Goal: Transaction & Acquisition: Purchase product/service

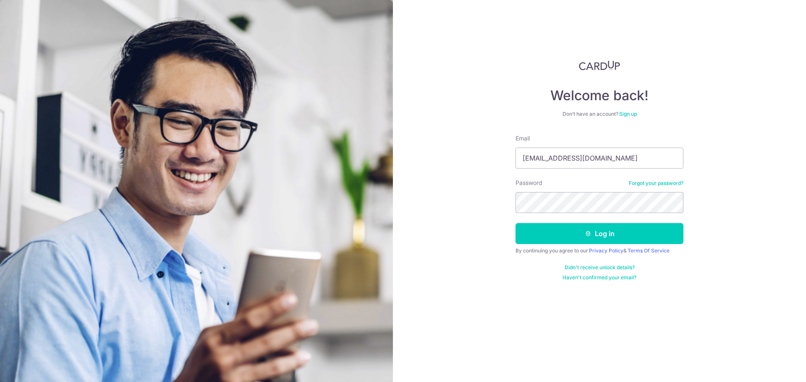
click at [565, 238] on button "Log in" at bounding box center [599, 233] width 168 height 21
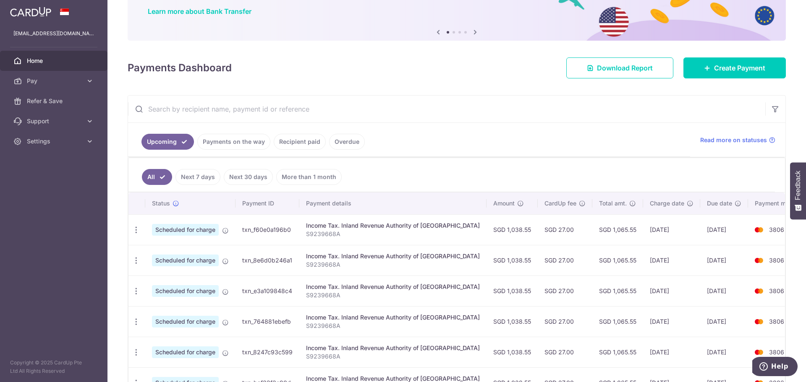
scroll to position [124, 0]
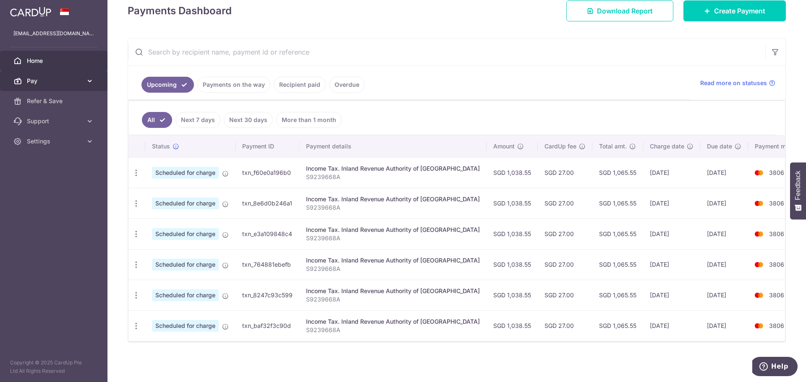
click at [78, 81] on span "Pay" at bounding box center [54, 81] width 55 height 8
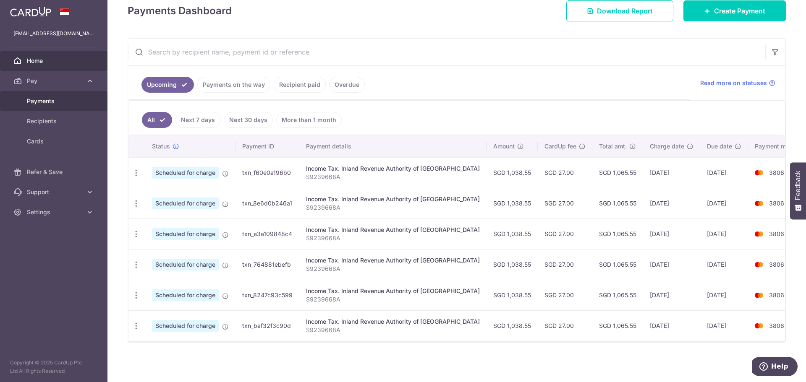
click at [57, 100] on span "Payments" at bounding box center [54, 101] width 55 height 8
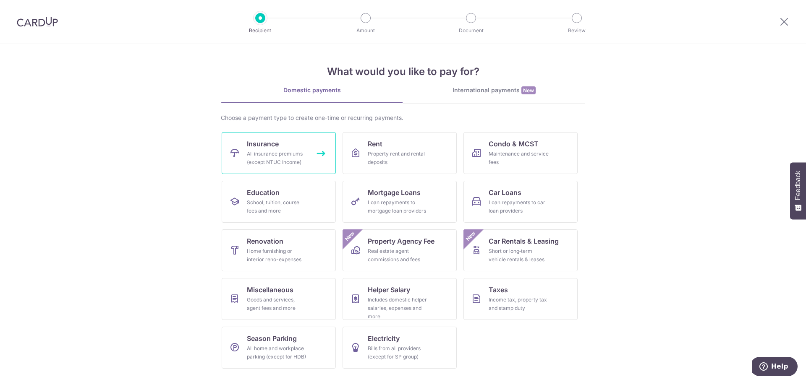
click at [298, 158] on div "All insurance premiums (except NTUC Income)" at bounding box center [277, 158] width 60 height 17
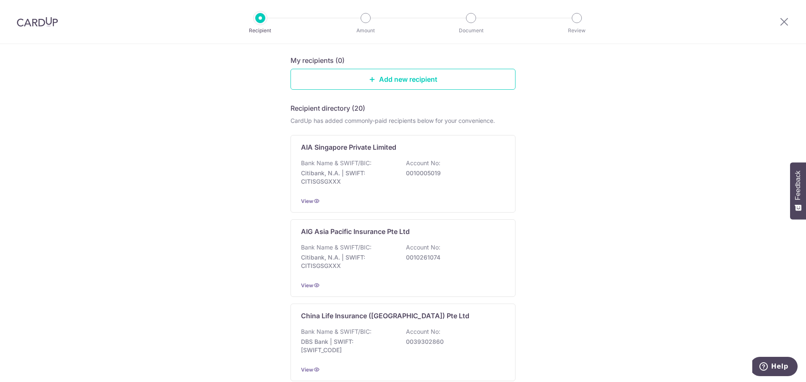
scroll to position [84, 0]
click at [335, 189] on div "Bank Name & SWIFT/BIC: Citibank, N.A. | SWIFT: CITISGSGXXX Account No: 00100050…" at bounding box center [403, 174] width 204 height 31
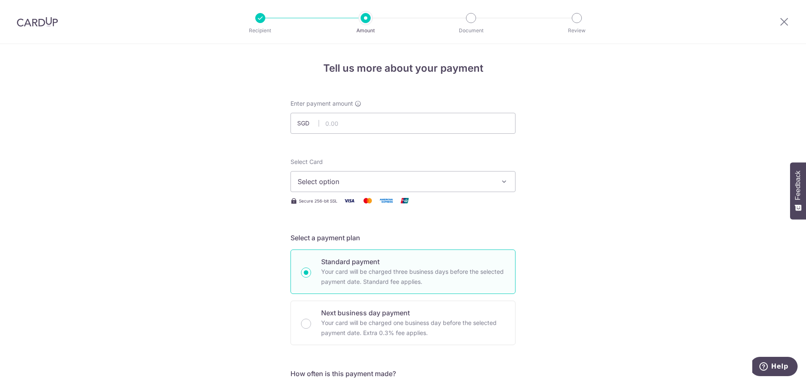
click at [385, 177] on span "Select option" at bounding box center [396, 182] width 196 height 10
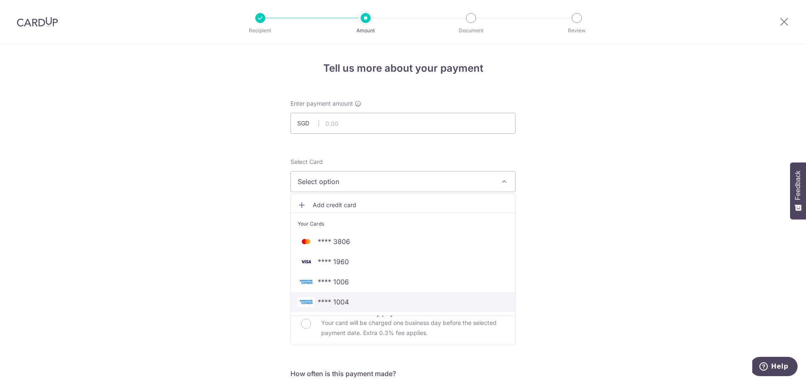
click at [370, 298] on span "**** 1004" at bounding box center [403, 302] width 211 height 10
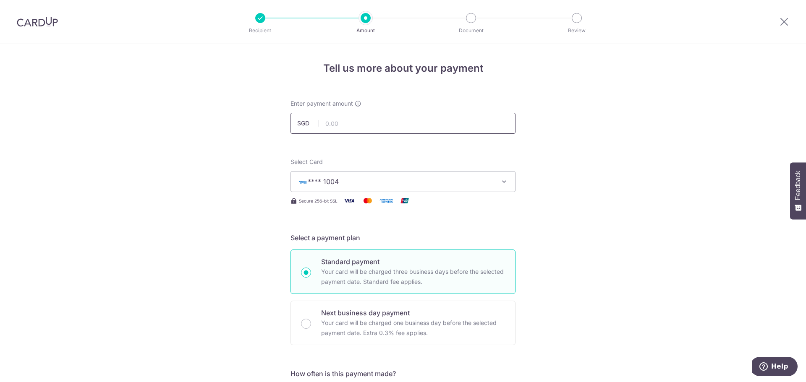
click at [381, 120] on input "text" at bounding box center [402, 123] width 225 height 21
type input "9,465.00"
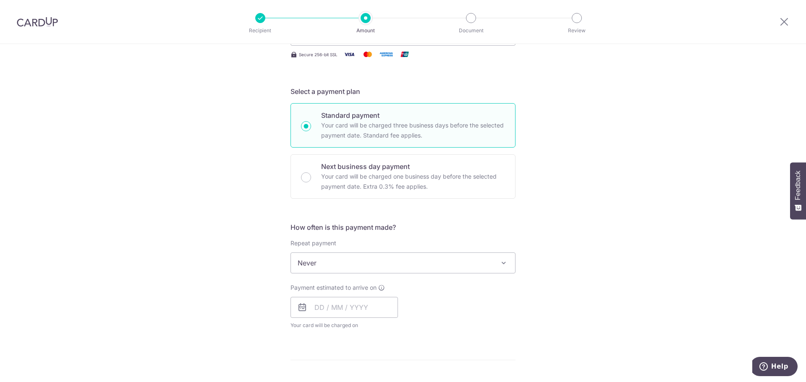
scroll to position [210, 0]
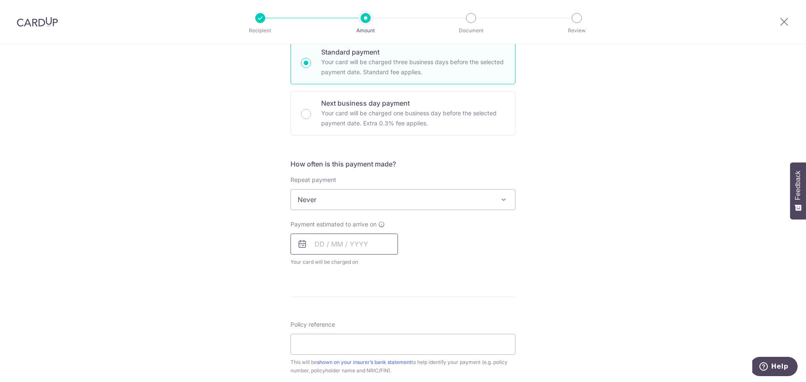
click at [336, 248] on input "text" at bounding box center [343, 244] width 107 height 21
drag, startPoint x: 373, startPoint y: 319, endPoint x: 438, endPoint y: 317, distance: 64.7
click at [373, 319] on link "11" at bounding box center [374, 320] width 13 height 13
type input "[DATE]"
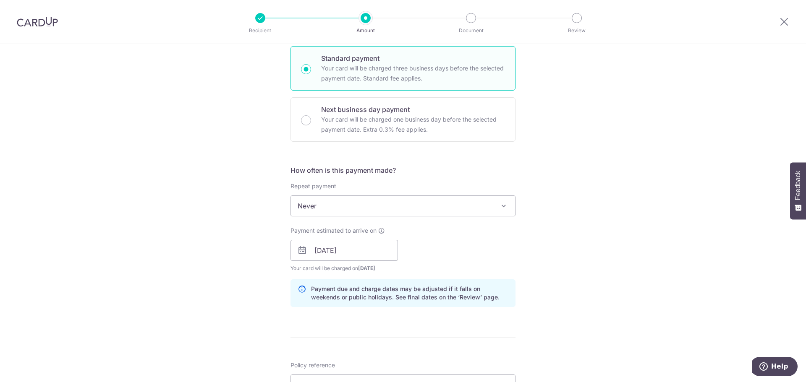
scroll to position [0, 0]
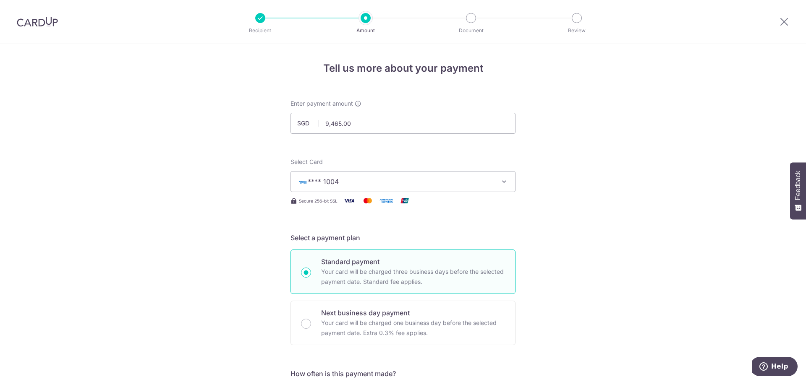
click at [397, 182] on span "**** 1004" at bounding box center [396, 182] width 196 height 10
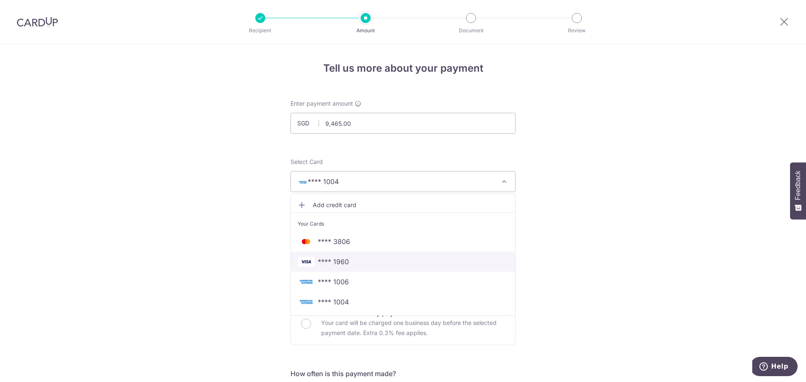
click at [450, 258] on span "**** 1960" at bounding box center [403, 262] width 211 height 10
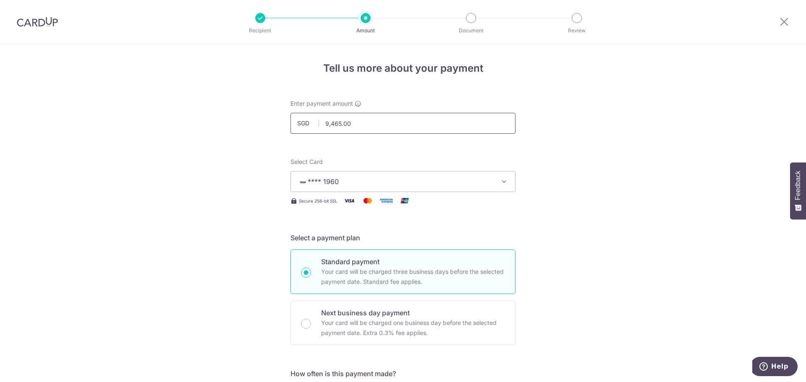
drag, startPoint x: 366, startPoint y: 123, endPoint x: 309, endPoint y: 114, distance: 58.2
click at [309, 114] on input "9,465.00" at bounding box center [402, 123] width 225 height 21
drag, startPoint x: 365, startPoint y: 123, endPoint x: 254, endPoint y: 104, distance: 112.2
type input "371.82"
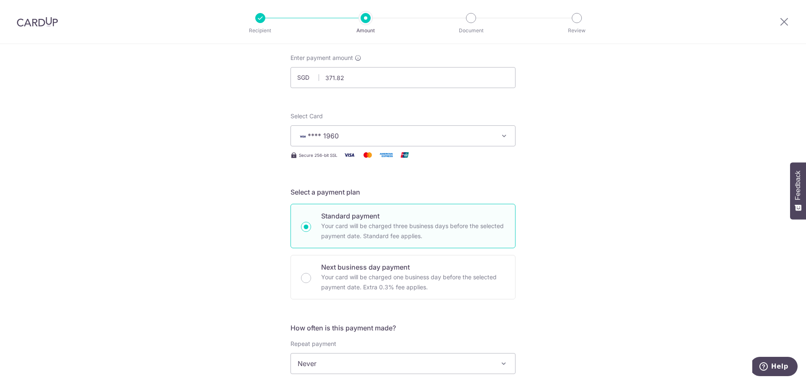
scroll to position [126, 0]
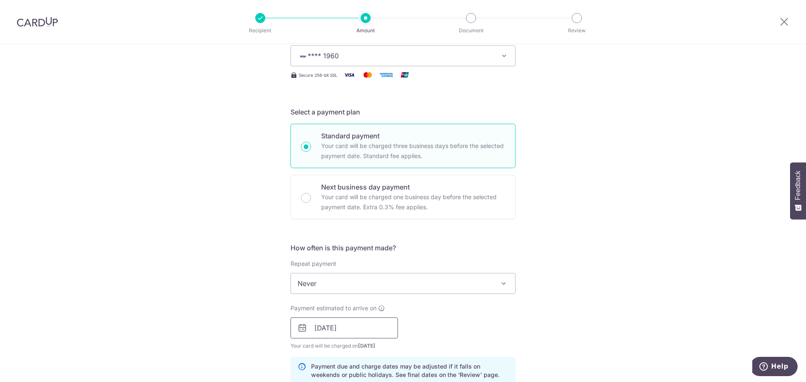
click at [346, 328] on input "[DATE]" at bounding box center [343, 328] width 107 height 21
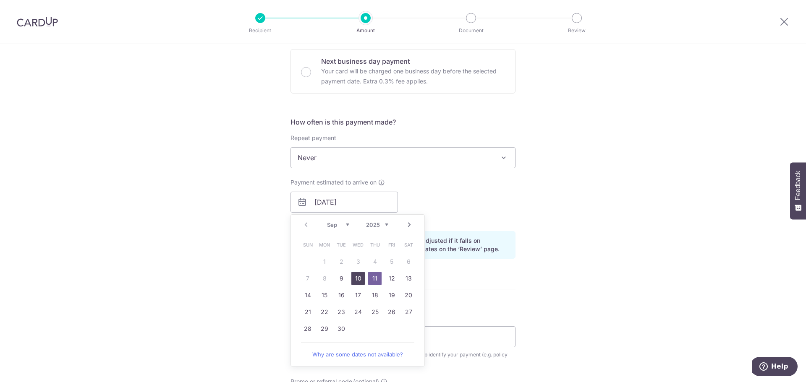
click at [356, 279] on link "10" at bounding box center [357, 278] width 13 height 13
type input "[DATE]"
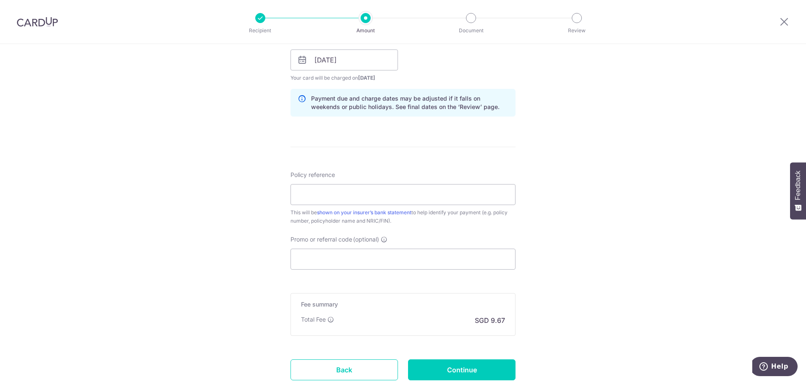
scroll to position [455, 0]
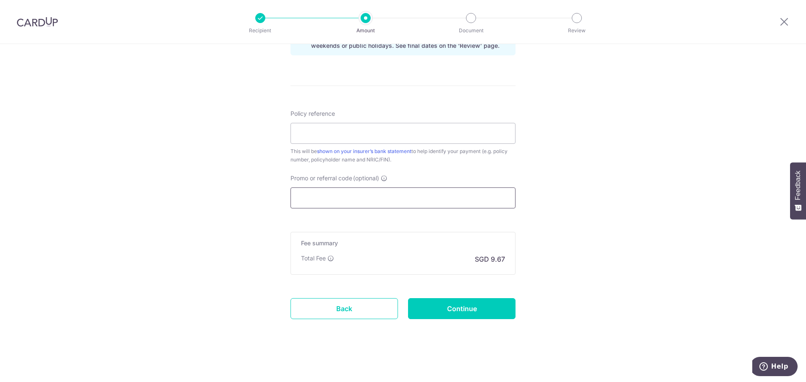
click at [353, 200] on input "Promo or referral code (optional)" at bounding box center [402, 198] width 225 height 21
paste input "3NEWR5"
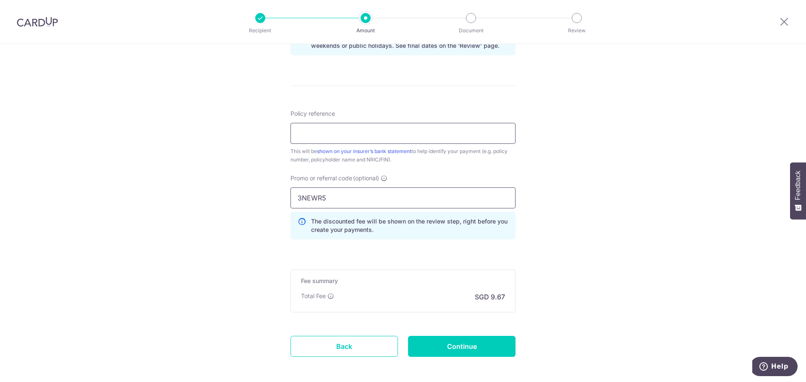
type input "3NEWR5"
click at [348, 137] on input "Policy reference" at bounding box center [402, 133] width 225 height 21
type input "P563889357"
click at [466, 348] on input "Continue" at bounding box center [461, 346] width 107 height 21
type input "Create Schedule"
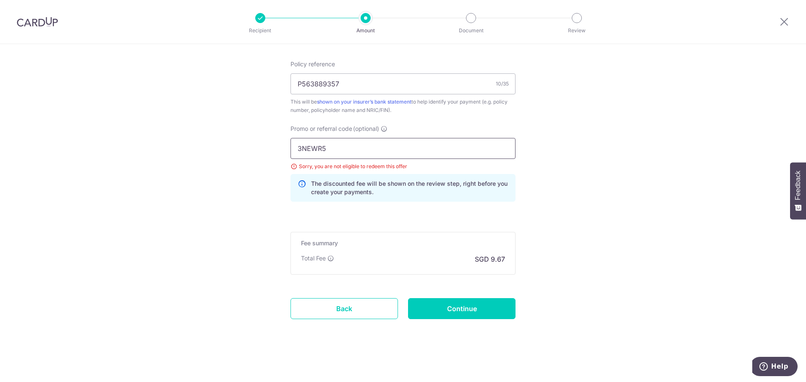
drag, startPoint x: 248, startPoint y: 139, endPoint x: 211, endPoint y: 139, distance: 37.8
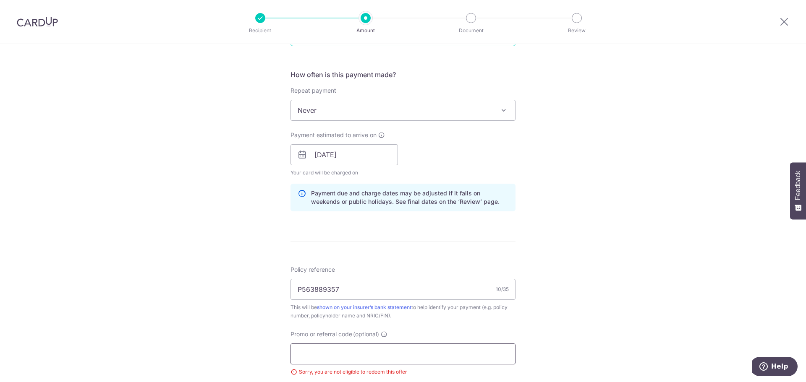
scroll to position [425, 0]
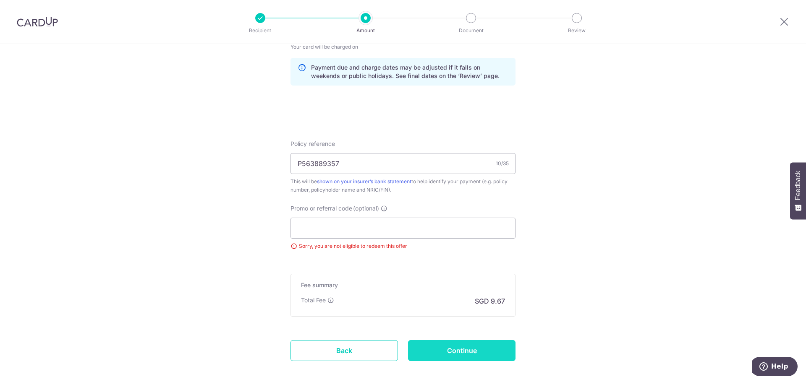
click at [486, 346] on input "Continue" at bounding box center [461, 350] width 107 height 21
type input "Update Schedule"
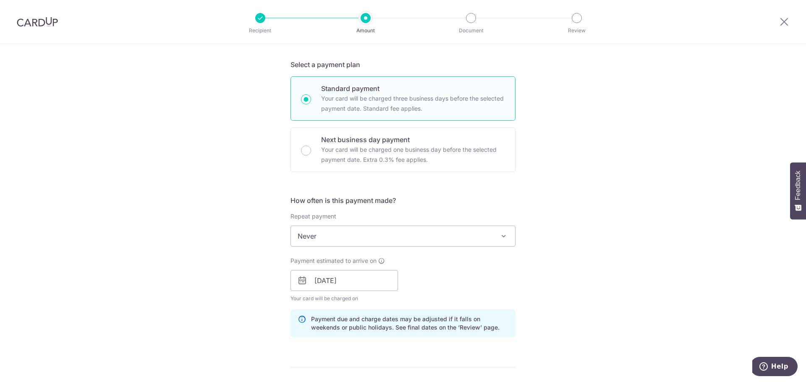
scroll to position [0, 0]
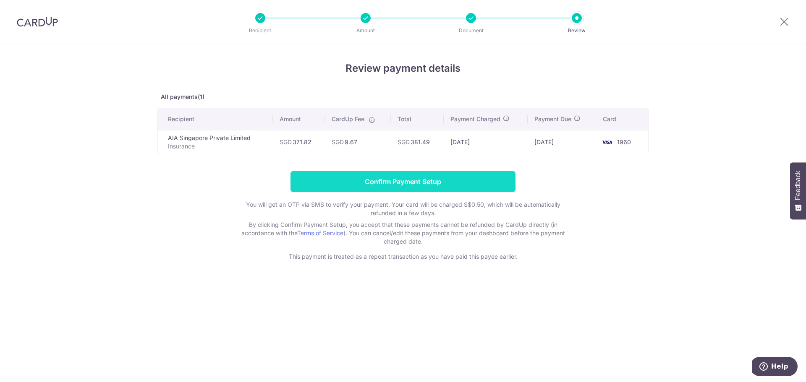
click at [411, 179] on input "Confirm Payment Setup" at bounding box center [402, 181] width 225 height 21
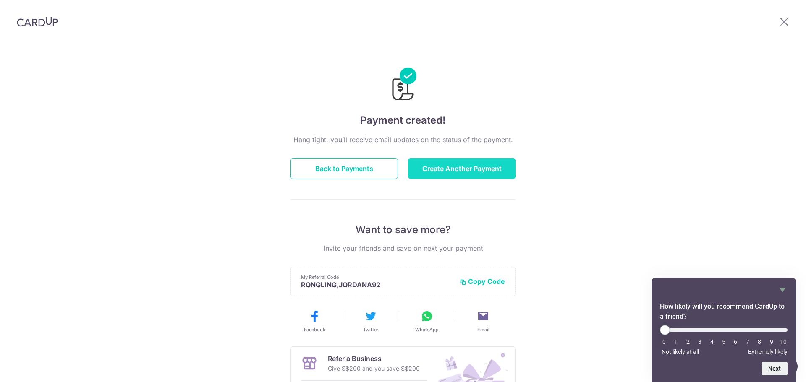
click at [472, 171] on button "Create Another Payment" at bounding box center [461, 168] width 107 height 21
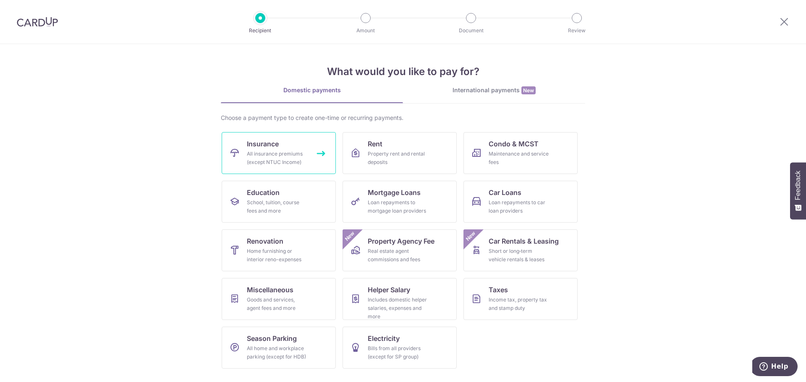
click at [281, 155] on div "All insurance premiums (except NTUC Income)" at bounding box center [277, 158] width 60 height 17
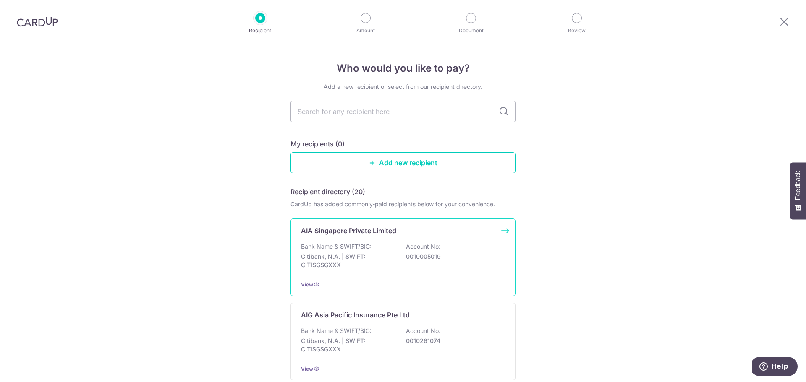
click at [389, 253] on p "Citibank, N.A. | SWIFT: CITISGSGXXX" at bounding box center [348, 261] width 94 height 17
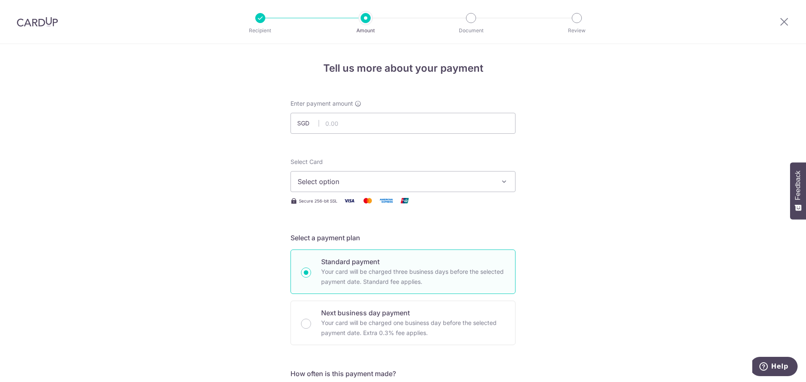
click at [378, 180] on span "Select option" at bounding box center [396, 182] width 196 height 10
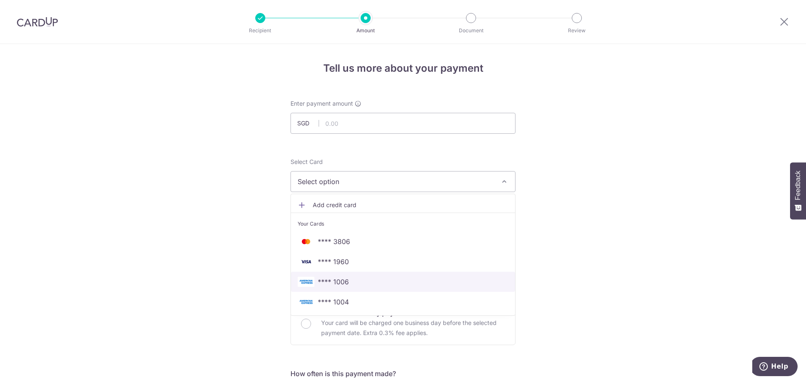
click at [370, 284] on span "**** 1006" at bounding box center [403, 282] width 211 height 10
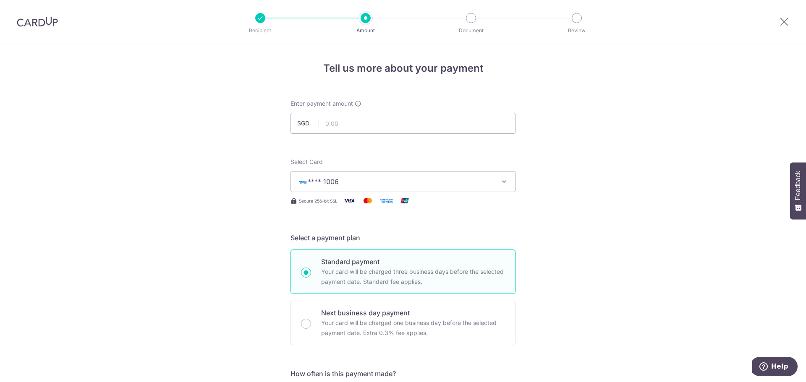
click at [353, 179] on span "**** 1006" at bounding box center [396, 182] width 196 height 10
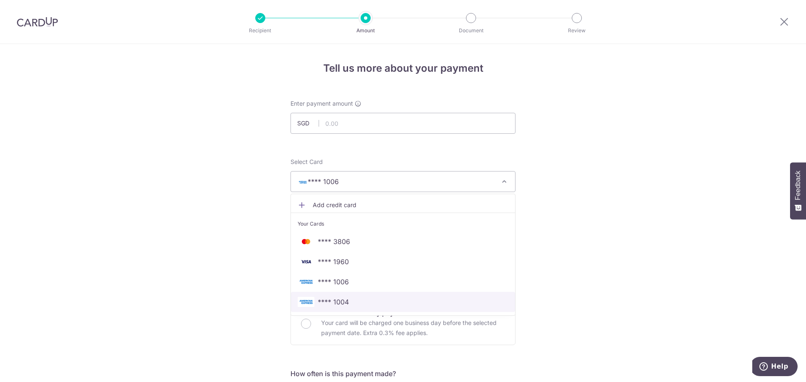
click at [368, 300] on span "**** 1004" at bounding box center [403, 302] width 211 height 10
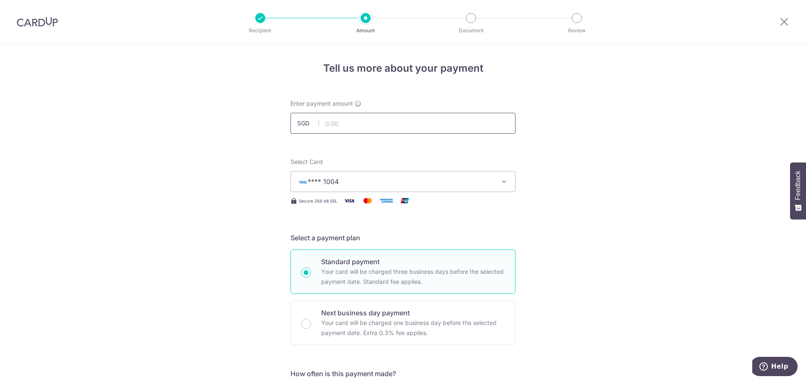
click at [368, 116] on input "text" at bounding box center [402, 123] width 225 height 21
click at [371, 123] on input "text" at bounding box center [402, 123] width 225 height 21
type input "9,465.00"
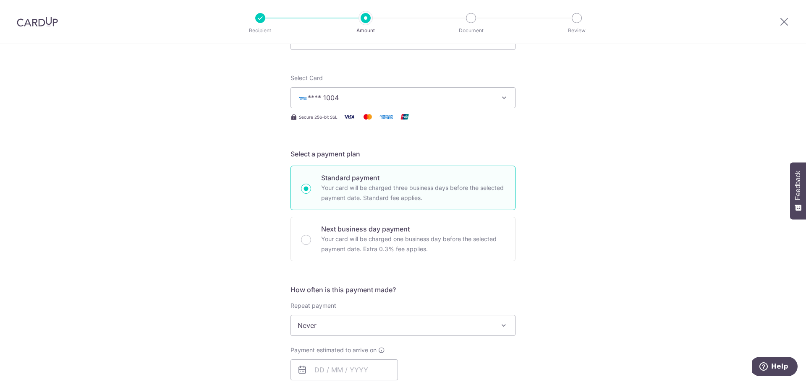
scroll to position [210, 0]
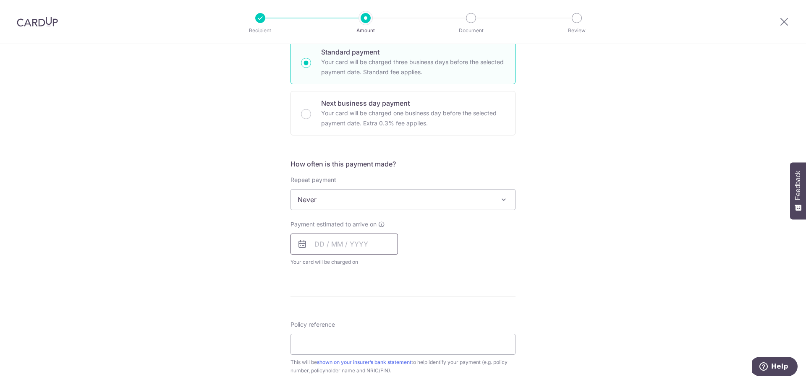
click at [322, 251] on input "text" at bounding box center [343, 244] width 107 height 21
drag, startPoint x: 369, startPoint y: 321, endPoint x: 488, endPoint y: 279, distance: 126.3
click at [369, 321] on link "11" at bounding box center [374, 320] width 13 height 13
type input "11/09/2025"
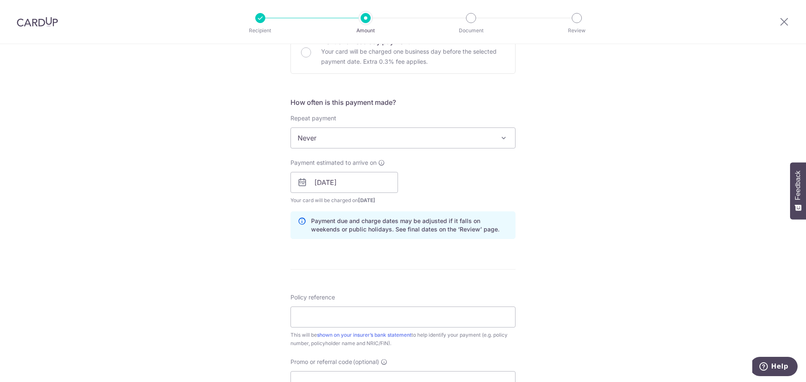
scroll to position [336, 0]
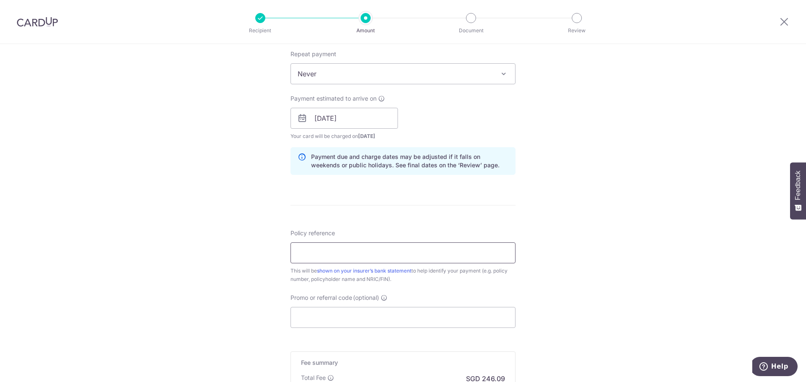
click at [370, 260] on input "Policy reference" at bounding box center [402, 253] width 225 height 21
type input "P"
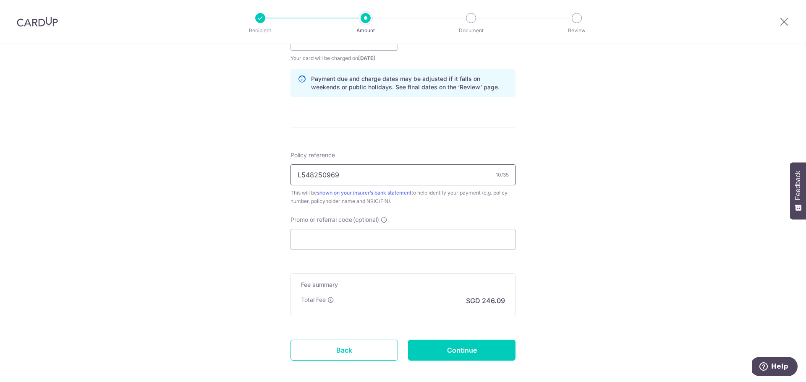
scroll to position [455, 0]
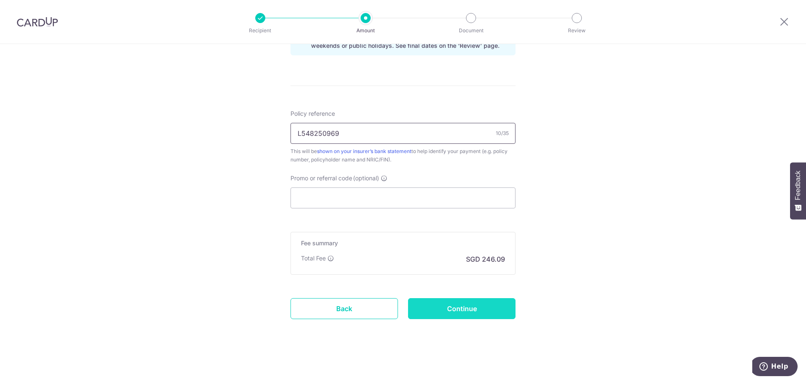
type input "L548250969"
click at [473, 308] on input "Continue" at bounding box center [461, 308] width 107 height 21
type input "Create Schedule"
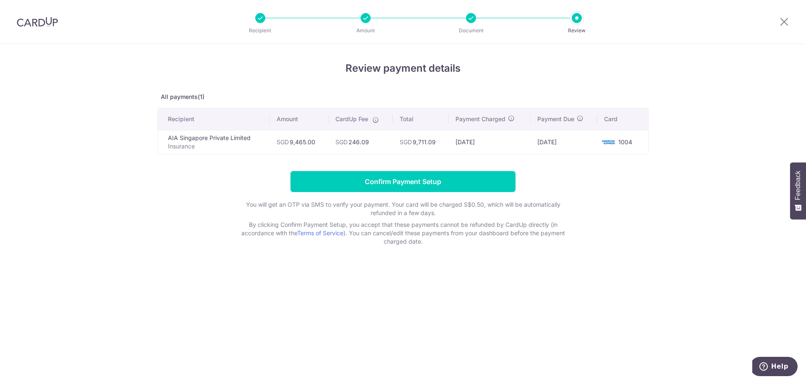
click at [463, 153] on td "[DATE]" at bounding box center [490, 142] width 82 height 24
click at [384, 184] on input "Confirm Payment Setup" at bounding box center [402, 181] width 225 height 21
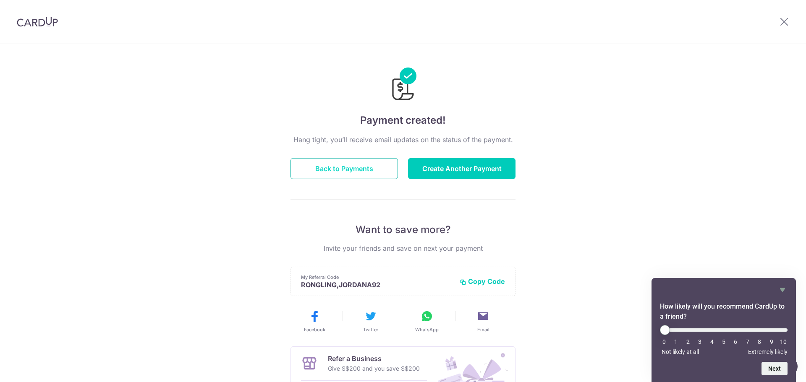
click at [373, 164] on button "Back to Payments" at bounding box center [343, 168] width 107 height 21
